Goal: Transaction & Acquisition: Purchase product/service

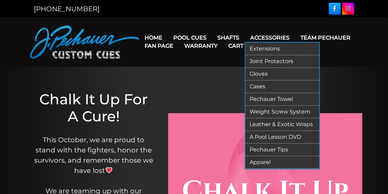
click at [262, 50] on link "Extensions" at bounding box center [282, 49] width 74 height 13
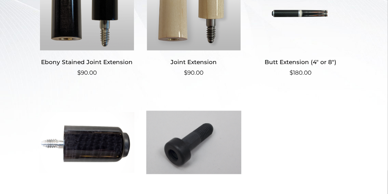
scroll to position [273, 0]
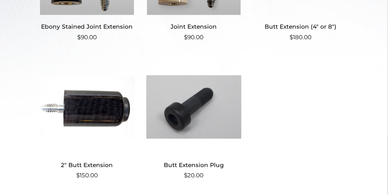
click at [219, 101] on img at bounding box center [193, 107] width 95 height 92
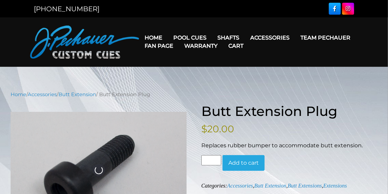
click at [250, 162] on button "Add to cart" at bounding box center [243, 163] width 42 height 16
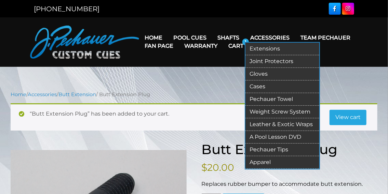
click at [274, 36] on link "Accessories" at bounding box center [270, 37] width 50 height 17
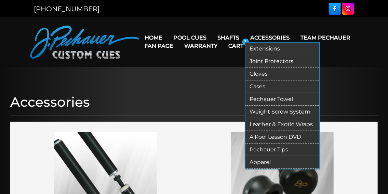
click at [269, 160] on link "Apparel" at bounding box center [282, 162] width 74 height 13
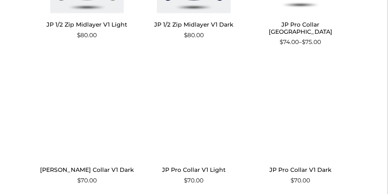
scroll to position [574, 0]
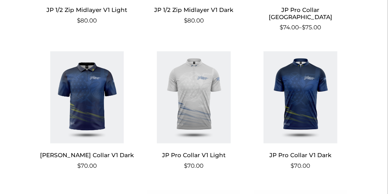
click at [103, 149] on h2 "[PERSON_NAME] Collar V1 Dark" at bounding box center [87, 155] width 95 height 13
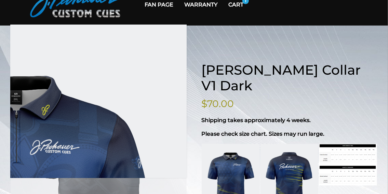
scroll to position [109, 0]
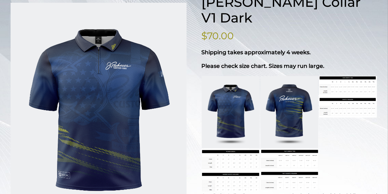
click at [296, 111] on link at bounding box center [289, 112] width 58 height 72
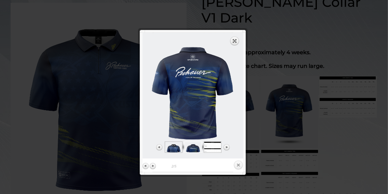
click at [240, 165] on link "Close" at bounding box center [238, 166] width 10 height 10
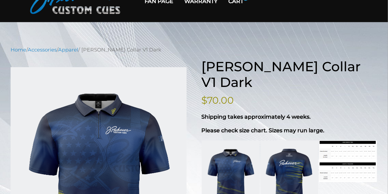
scroll to position [0, 0]
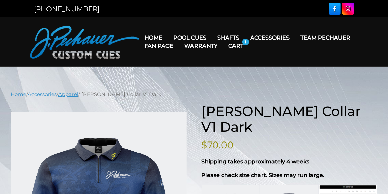
click at [74, 97] on link "Apparel" at bounding box center [68, 95] width 20 height 6
